Goal: Task Accomplishment & Management: Manage account settings

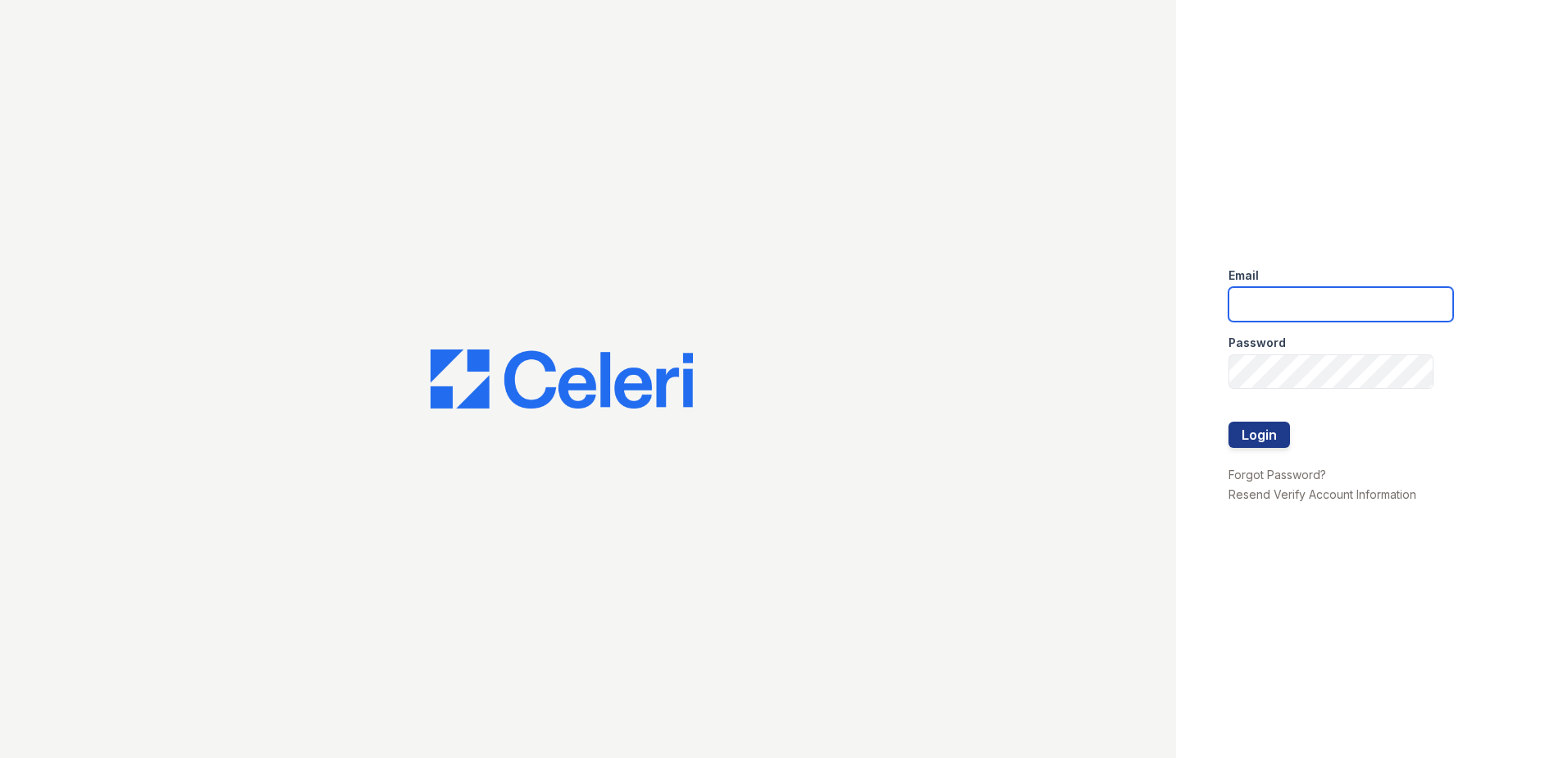
click at [1286, 311] on input "email" at bounding box center [1341, 305] width 225 height 35
type input "[EMAIL_ADDRESS][DOMAIN_NAME]"
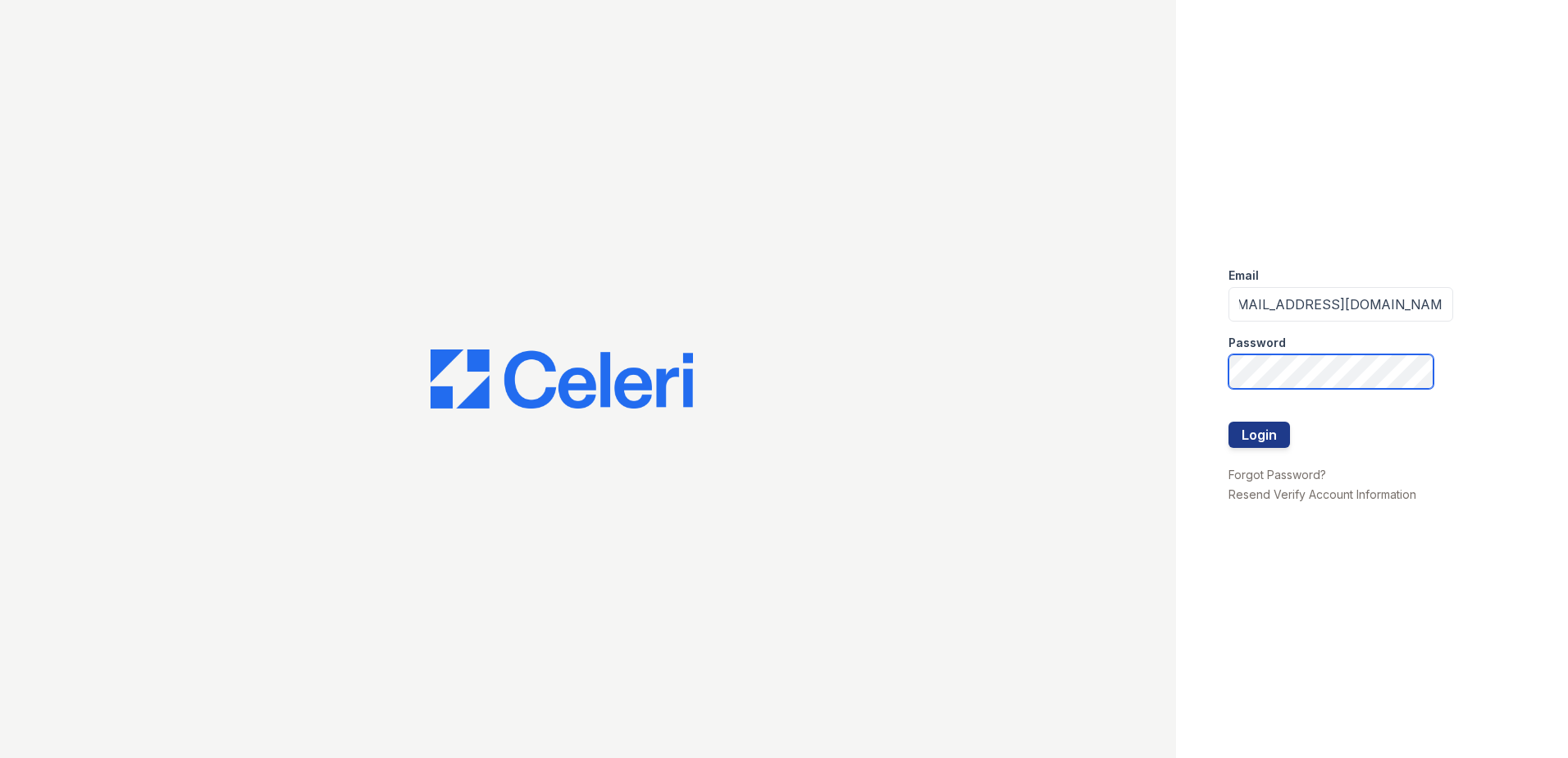
scroll to position [0, 0]
click at [1260, 442] on button "Login" at bounding box center [1259, 435] width 62 height 26
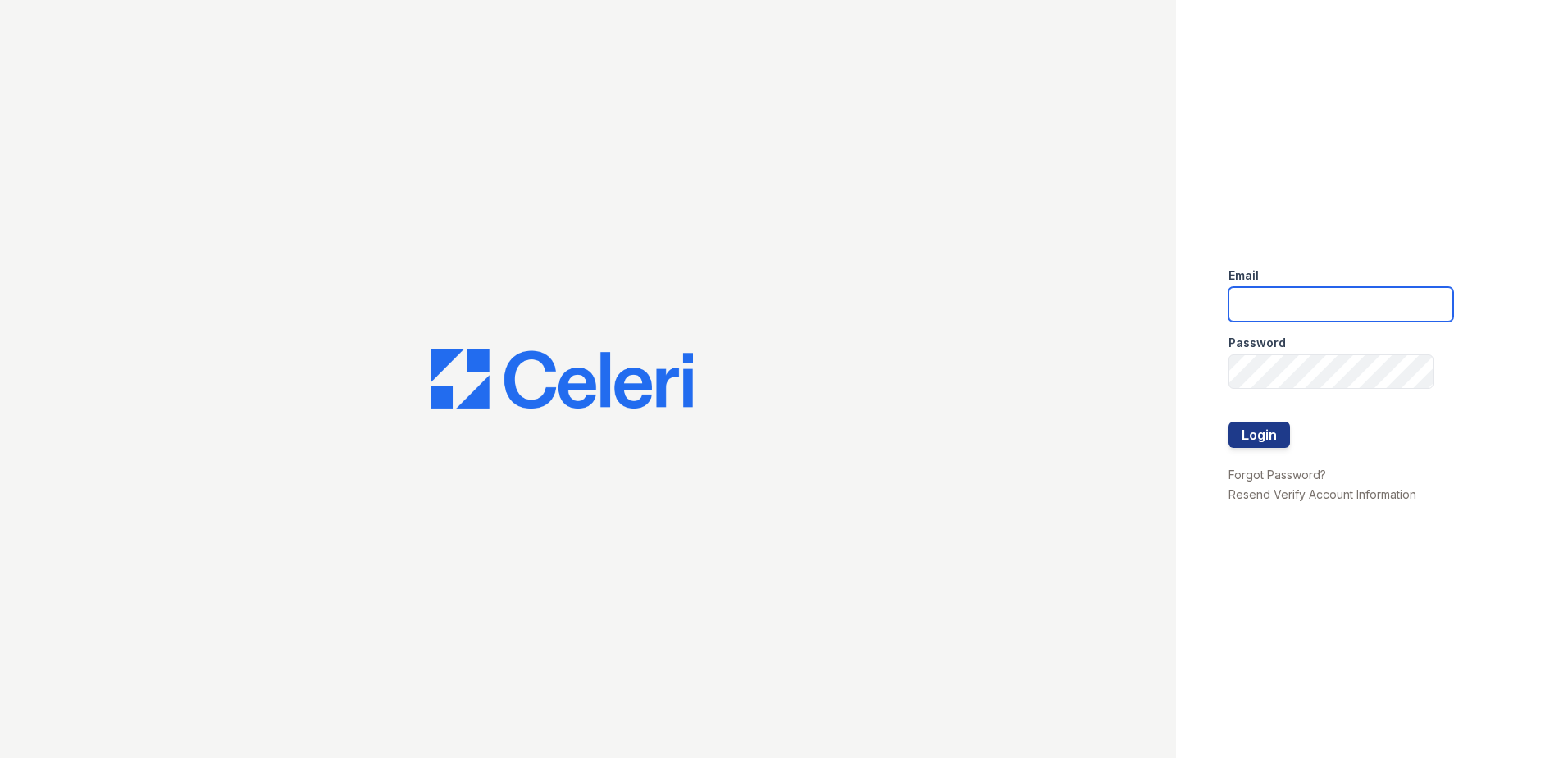
click at [1248, 303] on input "email" at bounding box center [1341, 305] width 225 height 35
click at [1249, 314] on input "email" at bounding box center [1341, 305] width 225 height 35
click at [1285, 312] on input "email" at bounding box center [1341, 305] width 225 height 35
drag, startPoint x: 1477, startPoint y: 1, endPoint x: 1083, endPoint y: 173, distance: 429.9
click at [1083, 173] on div at bounding box center [588, 379] width 1176 height 758
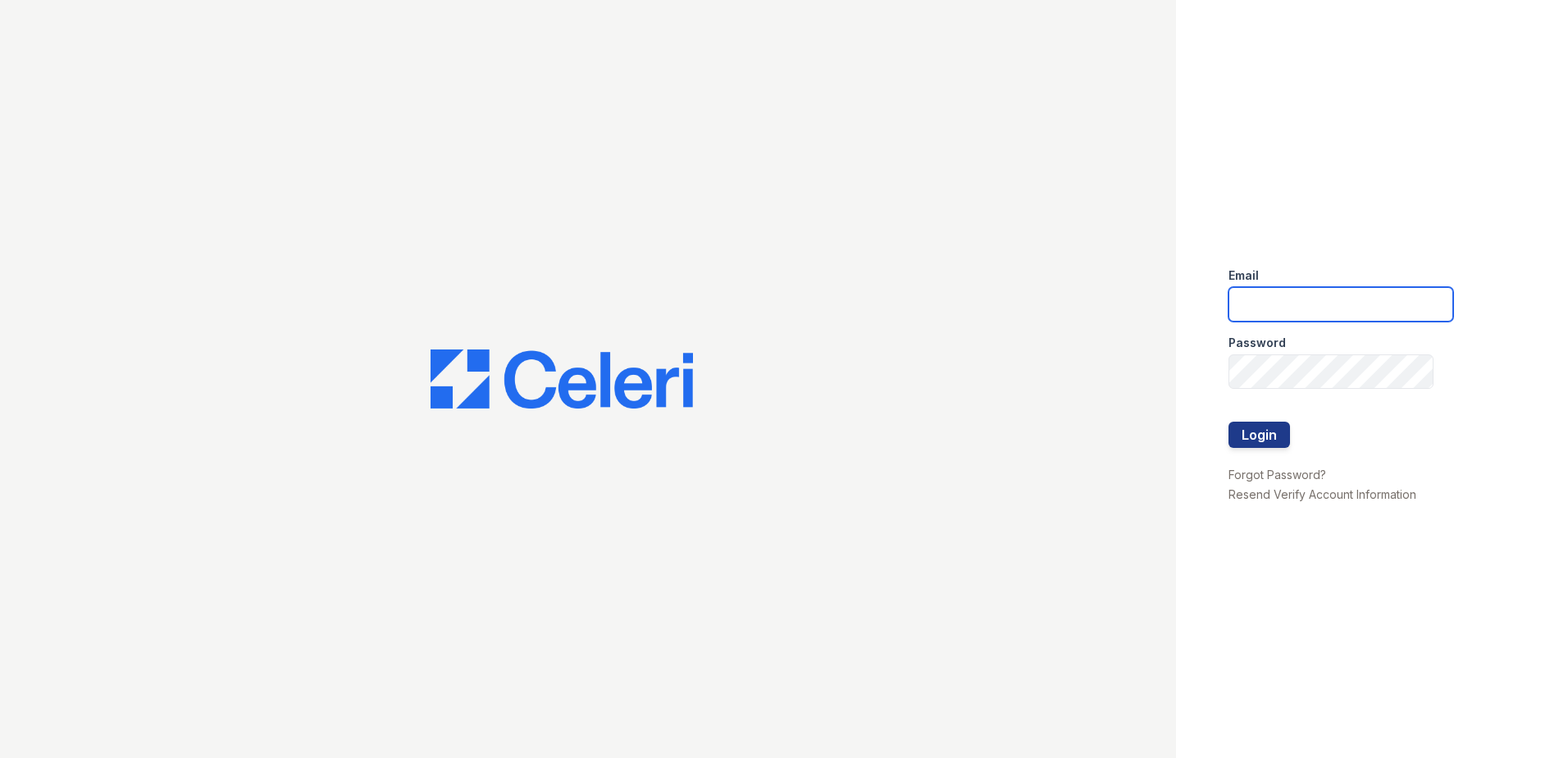
click at [1268, 312] on input "email" at bounding box center [1341, 305] width 225 height 35
type input "renewmtvernon@trinity-pm.com"
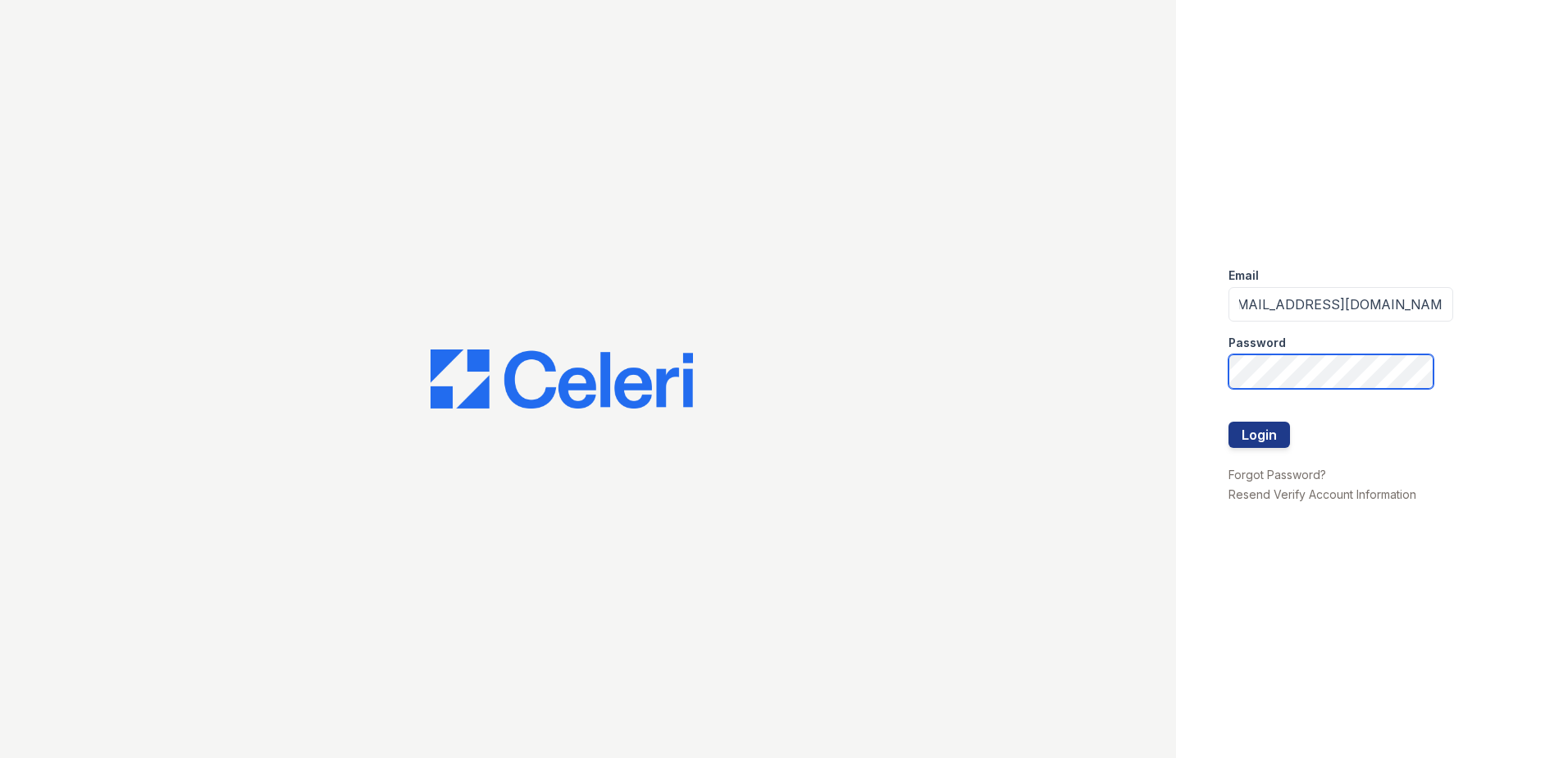
scroll to position [0, 0]
click at [1262, 439] on button "Login" at bounding box center [1259, 435] width 62 height 26
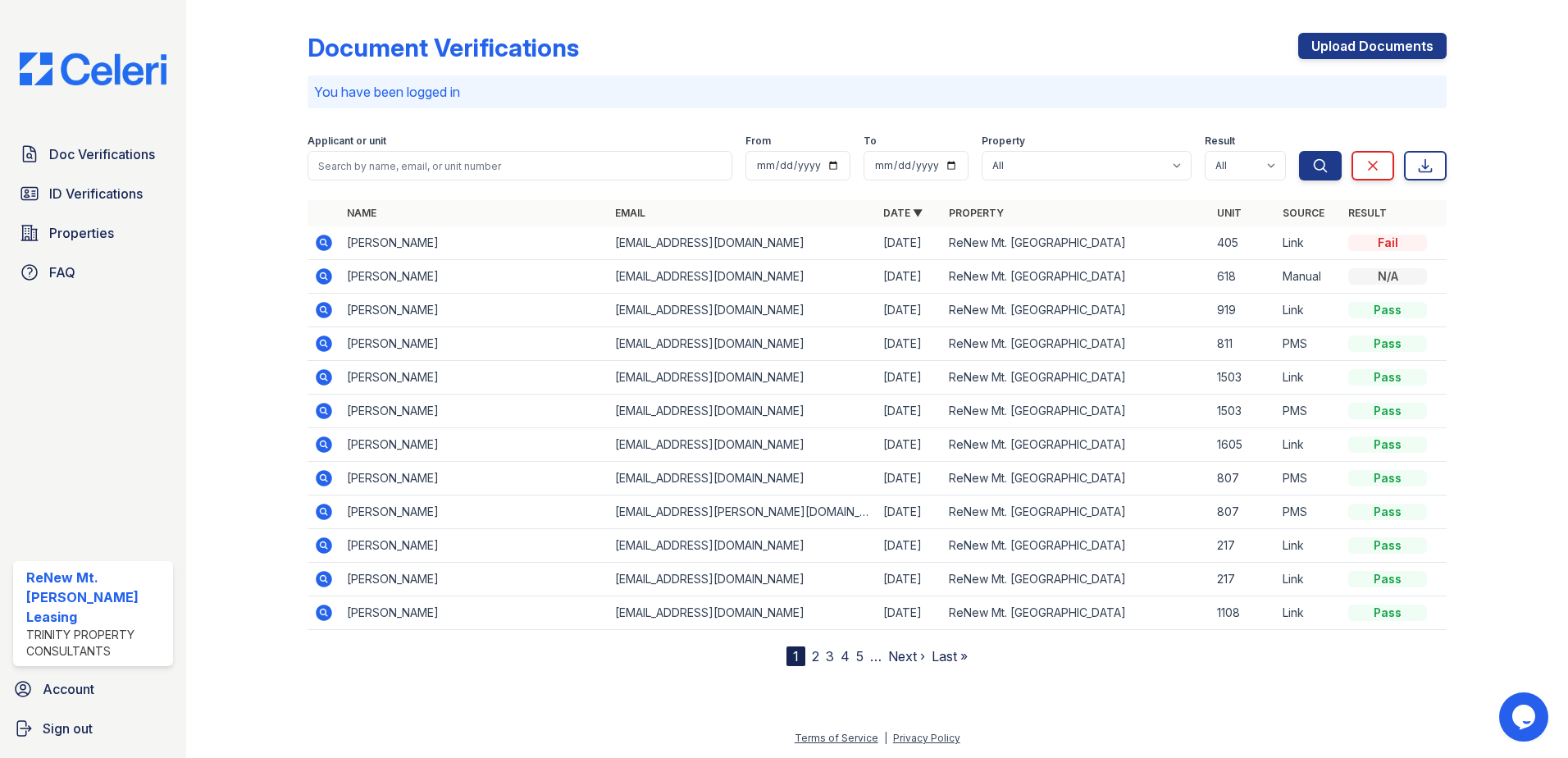
click at [866, 74] on div "Document Verifications Upload Documents" at bounding box center [877, 54] width 1139 height 43
click at [75, 697] on span "Account" at bounding box center [68, 690] width 52 height 20
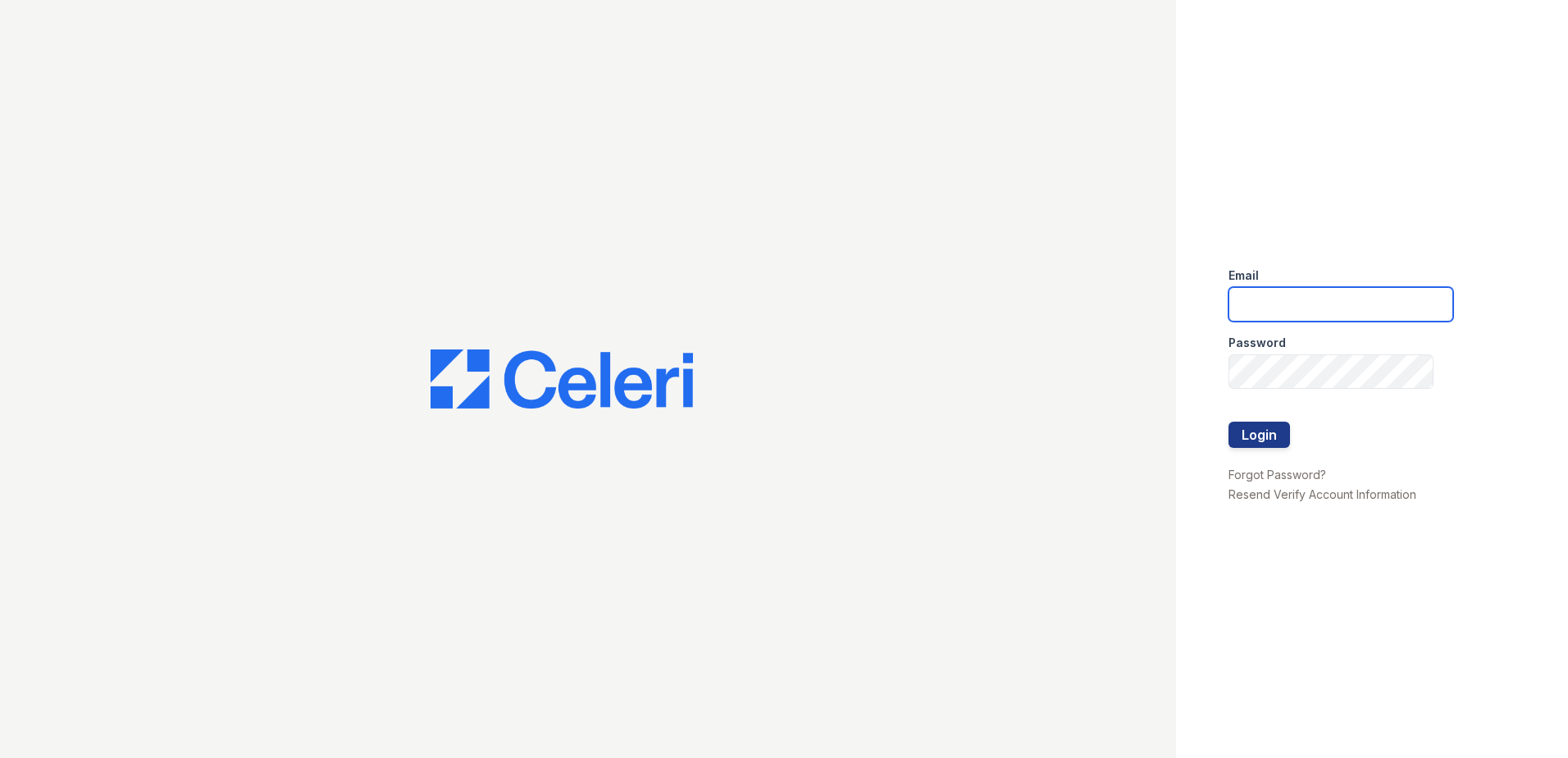
click at [1253, 311] on input "email" at bounding box center [1341, 305] width 225 height 35
type input "renewmtvernon@trinity-pm.com"
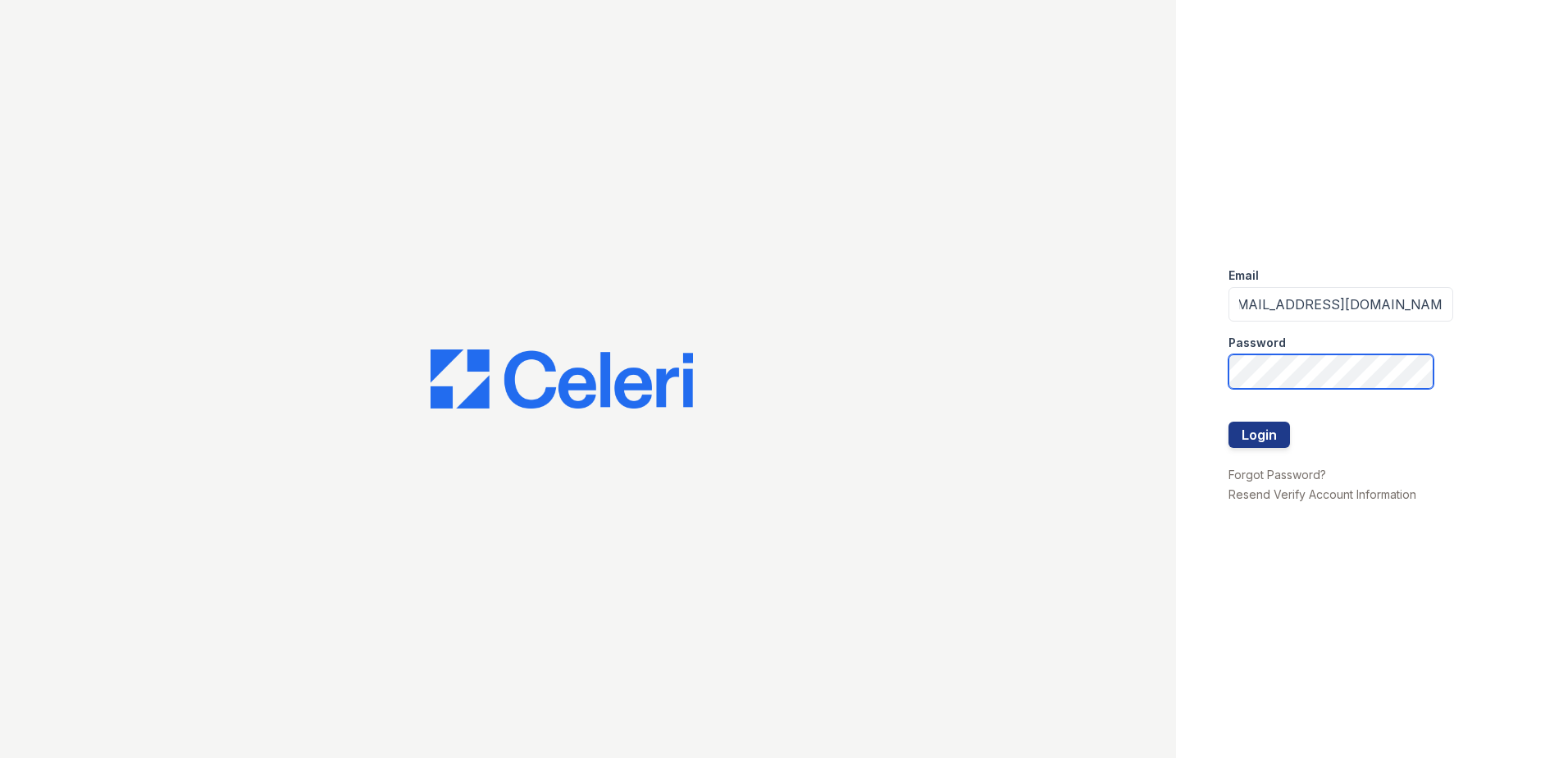
scroll to position [0, 0]
click at [1259, 445] on button "Login" at bounding box center [1259, 435] width 62 height 26
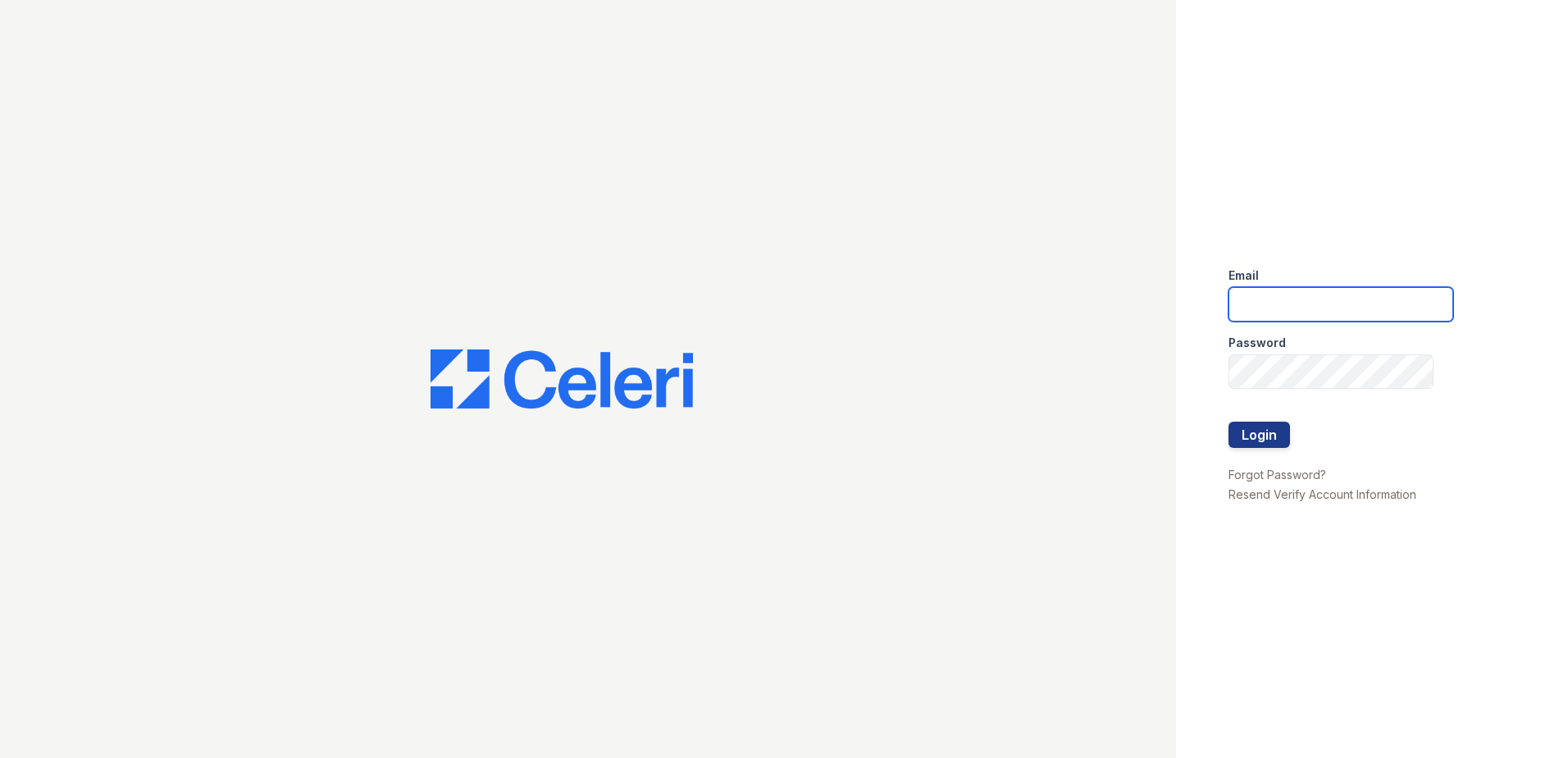
click at [1260, 313] on input "email" at bounding box center [1341, 305] width 225 height 35
type input "[EMAIL_ADDRESS][DOMAIN_NAME]"
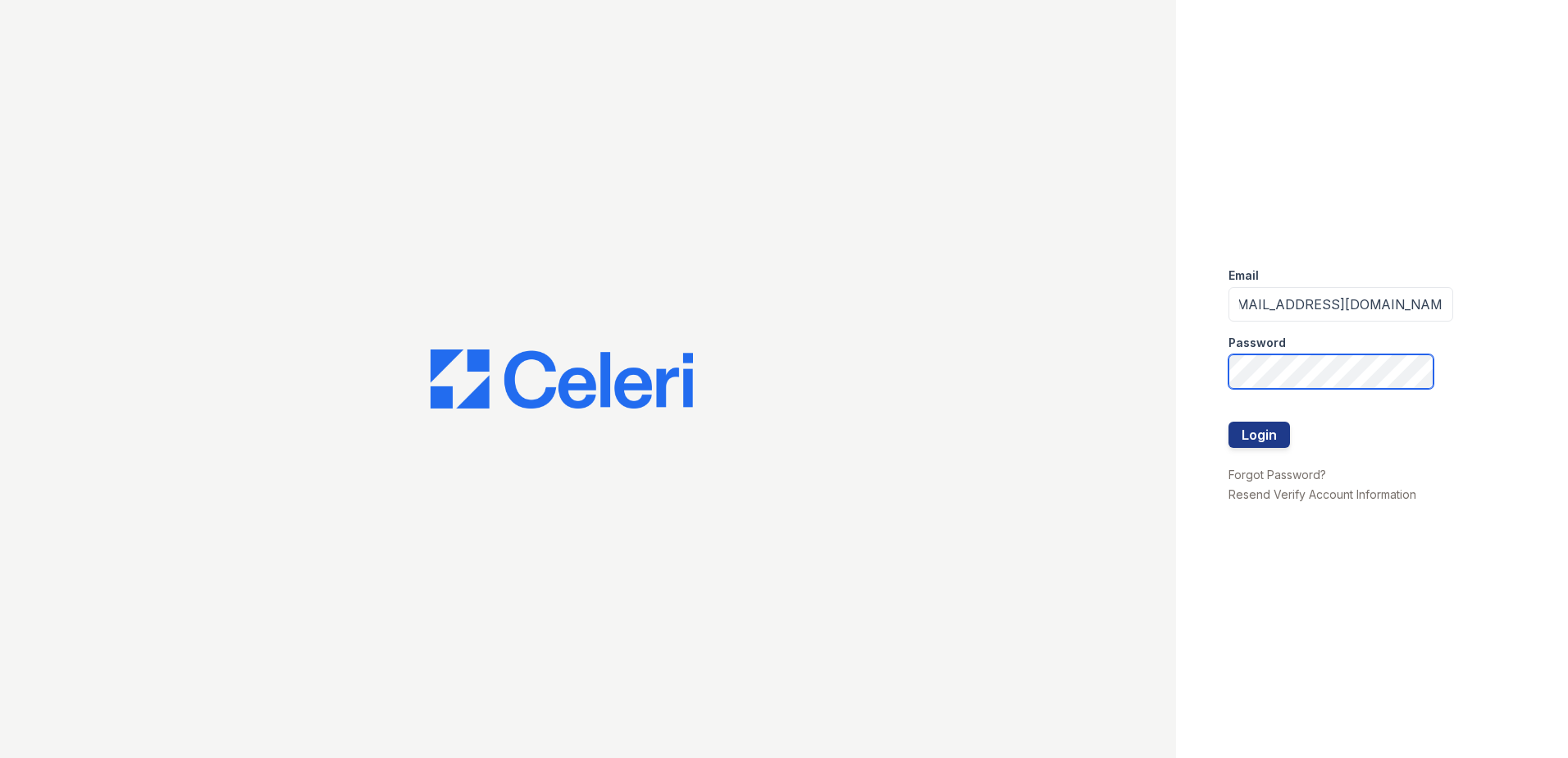
scroll to position [0, 0]
click at [1255, 440] on button "Login" at bounding box center [1259, 435] width 62 height 26
